Goal: Task Accomplishment & Management: Manage account settings

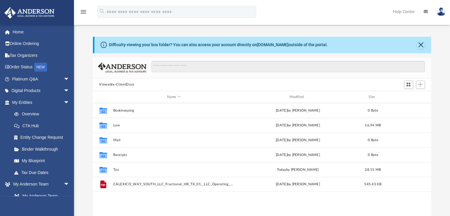
scroll to position [130, 334]
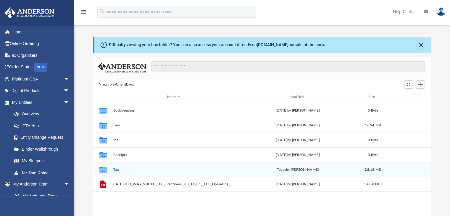
click at [102, 170] on icon "grid" at bounding box center [103, 170] width 8 height 5
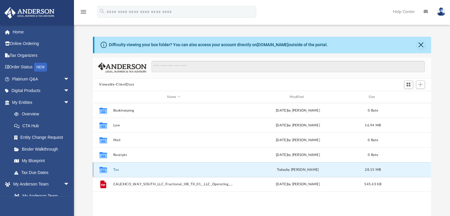
click at [105, 170] on icon "grid" at bounding box center [103, 170] width 8 height 5
click at [106, 170] on icon "grid" at bounding box center [103, 170] width 8 height 5
click at [116, 169] on button "Tax" at bounding box center [173, 170] width 121 height 4
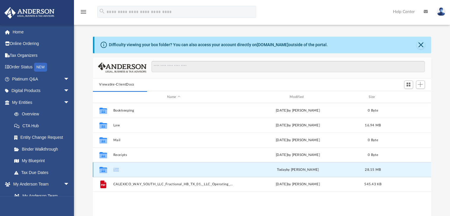
click at [117, 170] on button "Tax" at bounding box center [173, 170] width 121 height 4
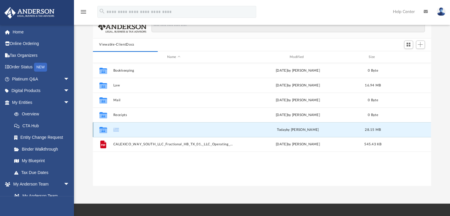
scroll to position [39, 0]
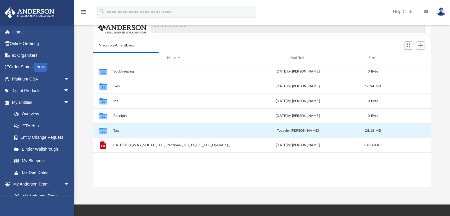
click at [155, 170] on div "Collaborated Folder Bookkeeping [DATE] by [PERSON_NAME] 0 Byte Collaborated Fol…" at bounding box center [262, 125] width 339 height 123
click at [115, 129] on button "Tax" at bounding box center [173, 131] width 121 height 4
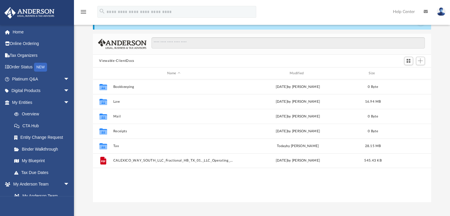
scroll to position [130, 334]
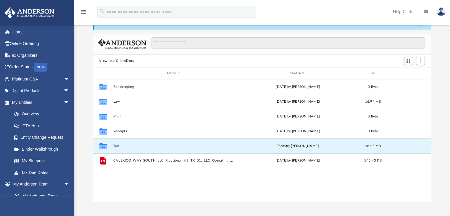
click at [117, 146] on button "Tax" at bounding box center [173, 146] width 121 height 4
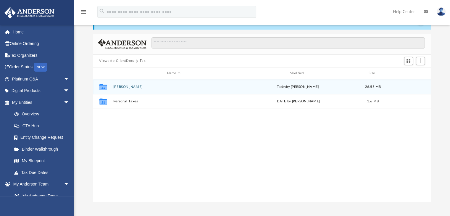
click at [123, 87] on button "[PERSON_NAME]" at bounding box center [173, 87] width 121 height 4
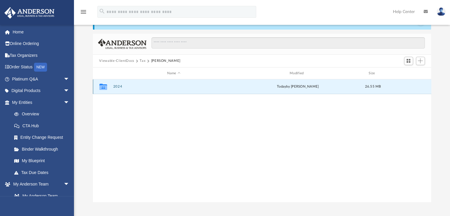
click at [117, 86] on button "2024" at bounding box center [173, 87] width 121 height 4
click at [129, 86] on button "Digital Tax Organizer" at bounding box center [173, 87] width 121 height 4
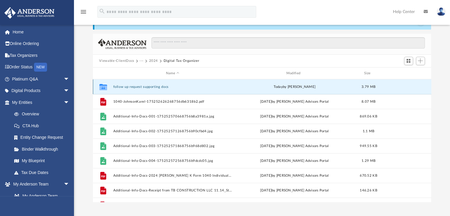
click at [119, 86] on button "follow up request supporting docs" at bounding box center [172, 87] width 119 height 4
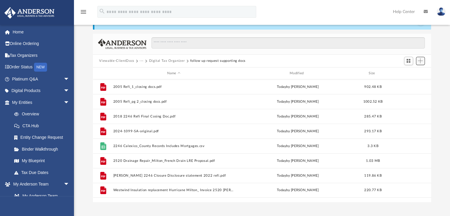
click at [423, 62] on button "Add" at bounding box center [420, 61] width 9 height 8
click at [414, 71] on li "Upload" at bounding box center [411, 73] width 19 height 6
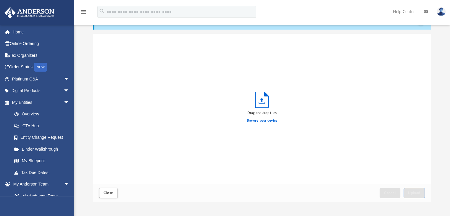
scroll to position [146, 334]
click at [261, 120] on label "Browse your device" at bounding box center [262, 120] width 31 height 5
click at [0, 0] on input "Browse your device" at bounding box center [0, 0] width 0 height 0
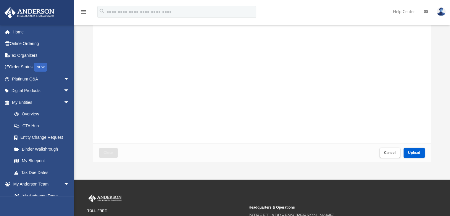
scroll to position [65, 0]
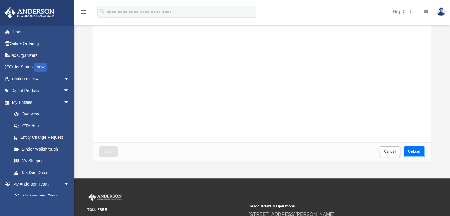
click at [417, 151] on span "Upload" at bounding box center [414, 152] width 12 height 4
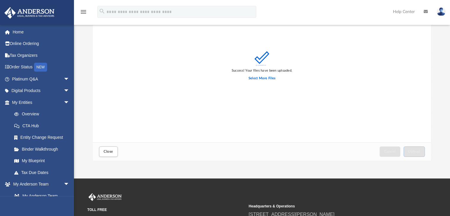
scroll to position [0, 0]
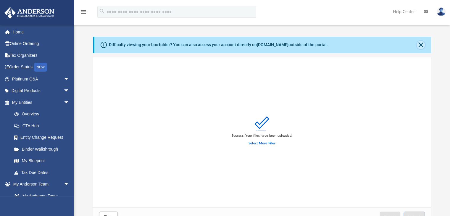
click at [419, 46] on button "Close" at bounding box center [421, 45] width 8 height 8
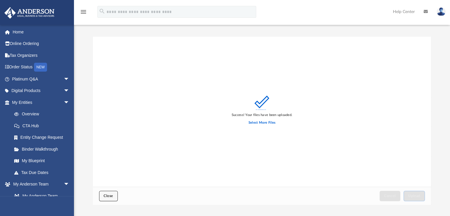
click at [109, 197] on span "Close" at bounding box center [108, 196] width 9 height 4
